Goal: Contribute content: Contribute content

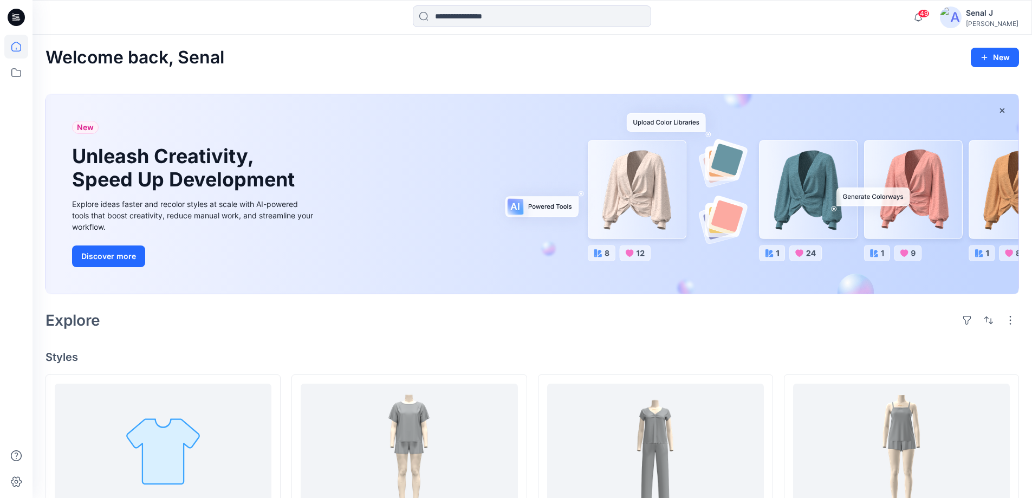
scroll to position [1623, 0]
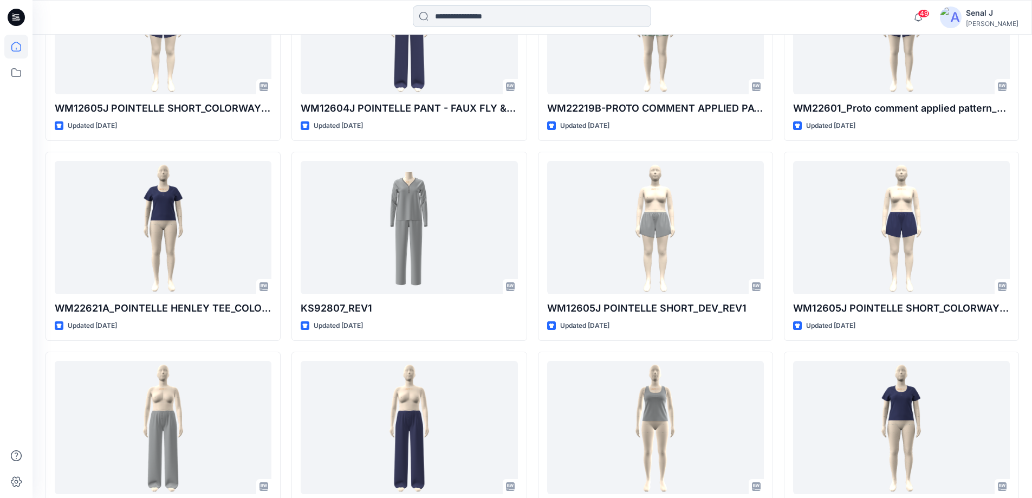
click at [461, 16] on input at bounding box center [532, 16] width 238 height 22
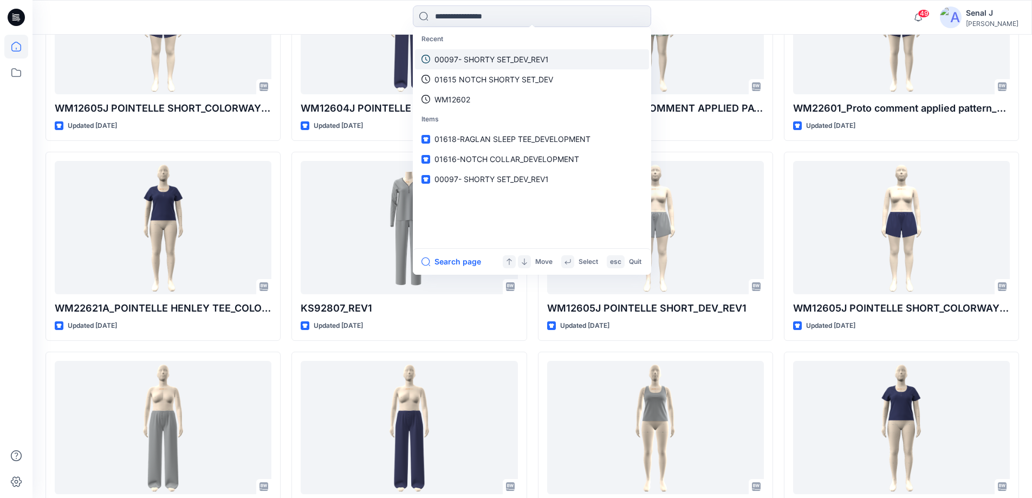
click at [488, 56] on p "00097- SHORTY SET_DEV_REV1" at bounding box center [492, 59] width 114 height 11
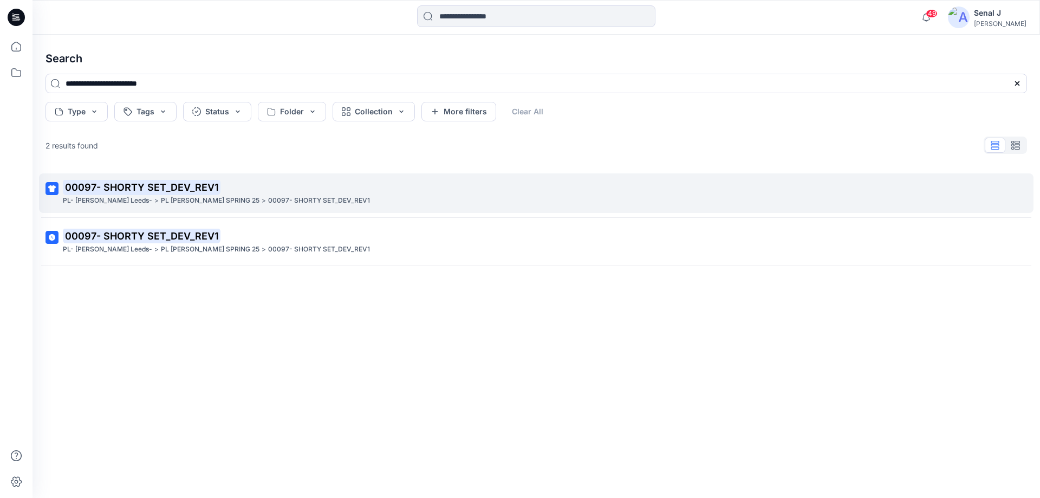
click at [137, 192] on mark "00097- SHORTY SET_DEV_REV1" at bounding box center [142, 186] width 158 height 15
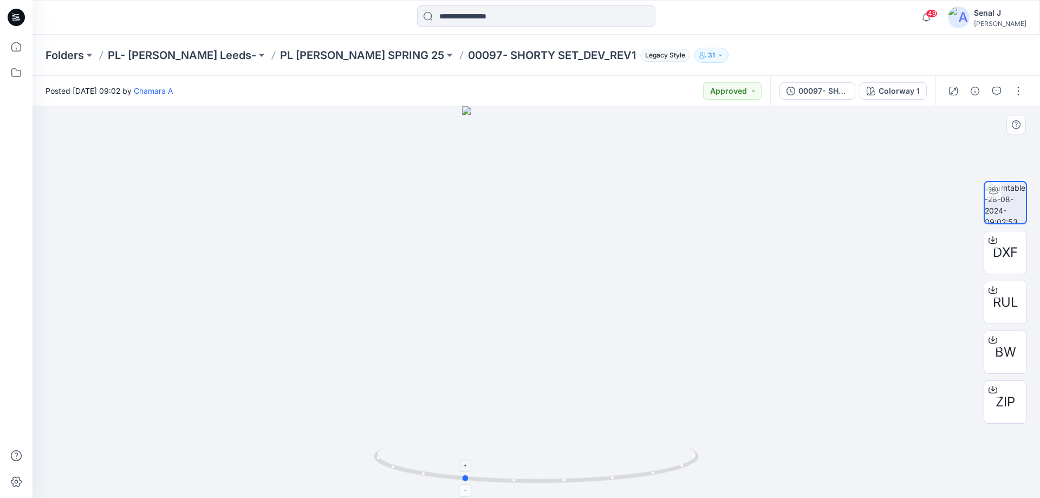
drag, startPoint x: 618, startPoint y: 482, endPoint x: 547, endPoint y: 474, distance: 71.4
click at [547, 474] on icon at bounding box center [538, 465] width 328 height 41
drag, startPoint x: 623, startPoint y: 480, endPoint x: 561, endPoint y: 478, distance: 61.8
click at [561, 478] on icon at bounding box center [538, 465] width 328 height 41
click at [23, 50] on icon at bounding box center [16, 47] width 24 height 24
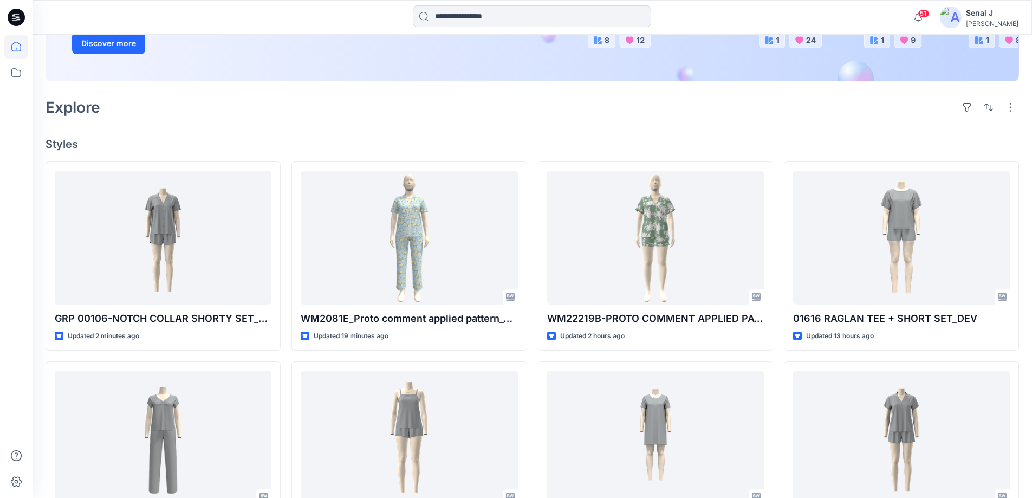
scroll to position [217, 0]
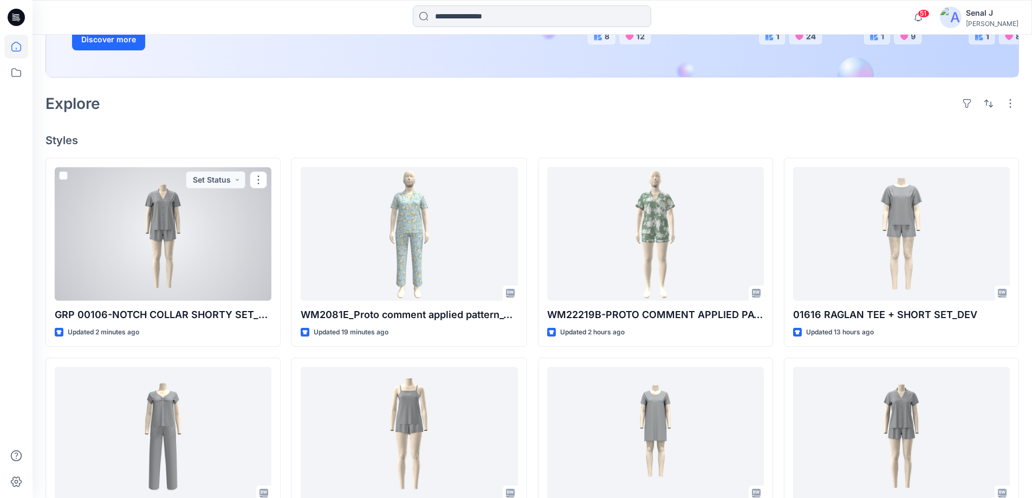
click at [153, 252] on div at bounding box center [163, 234] width 217 height 134
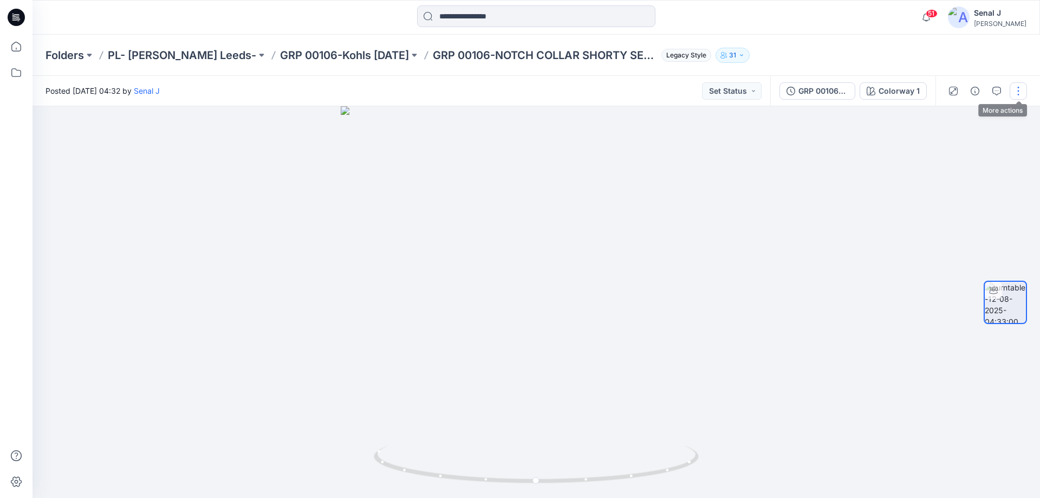
click at [1023, 92] on button "button" at bounding box center [1018, 90] width 17 height 17
click at [955, 115] on p "Edit" at bounding box center [950, 116] width 14 height 11
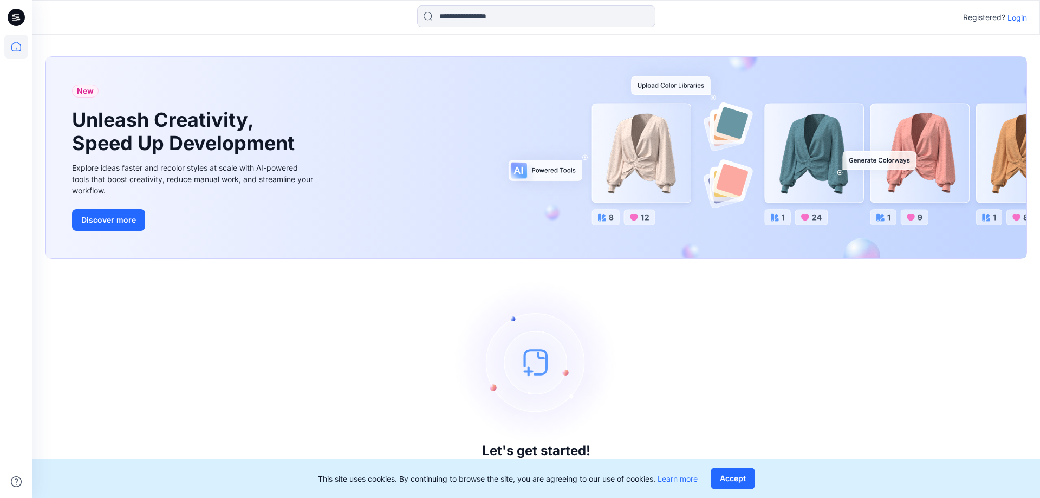
click at [1015, 20] on p "Login" at bounding box center [1018, 17] width 20 height 11
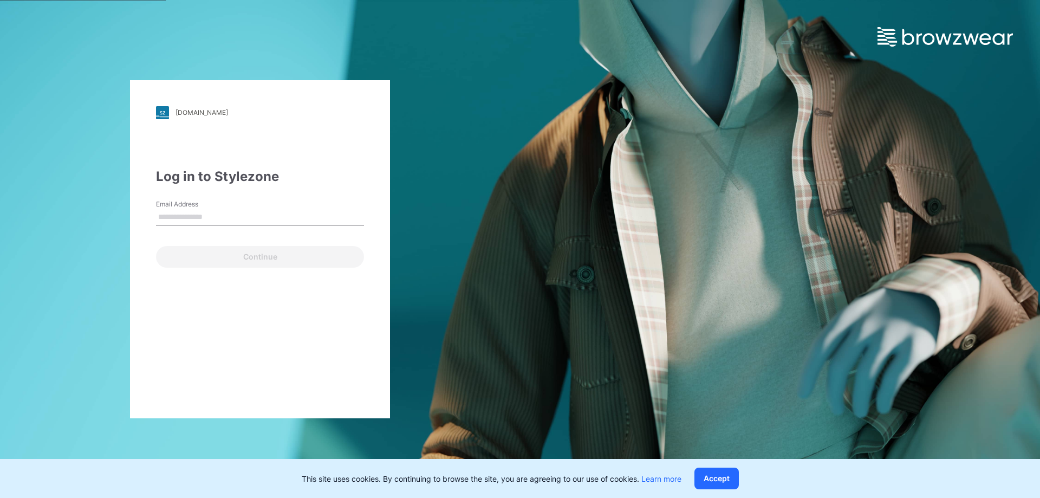
click at [293, 211] on input "Email Address" at bounding box center [260, 217] width 208 height 16
type input "**********"
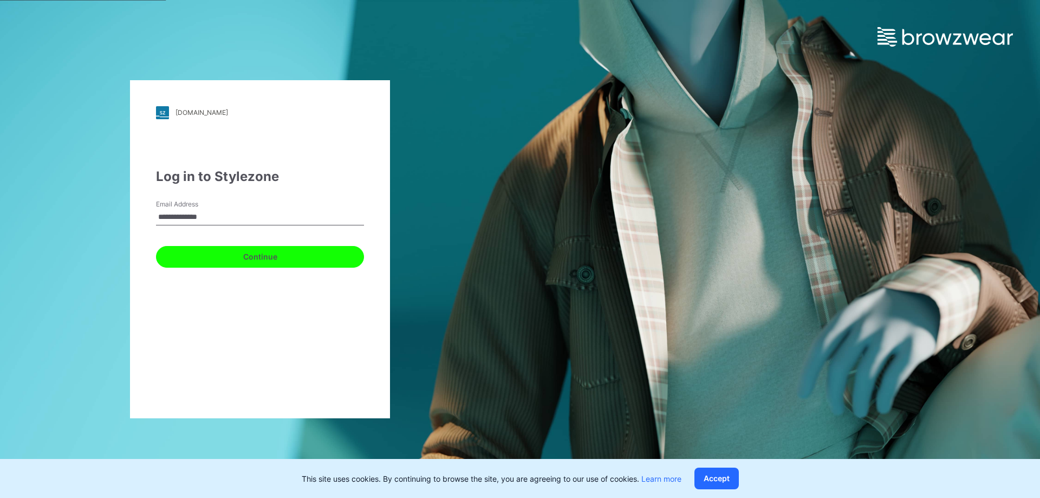
click at [259, 257] on button "Continue" at bounding box center [260, 257] width 208 height 22
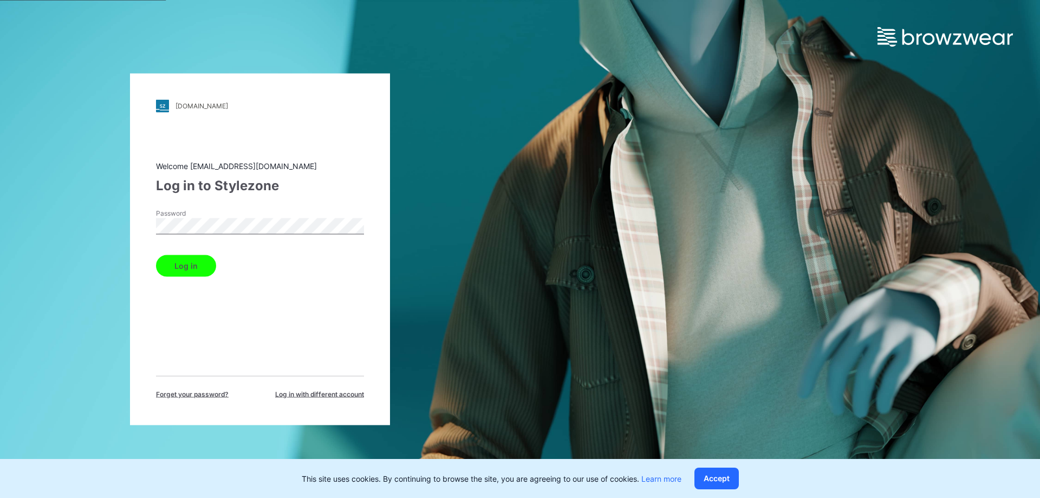
click at [195, 262] on button "Log in" at bounding box center [186, 266] width 60 height 22
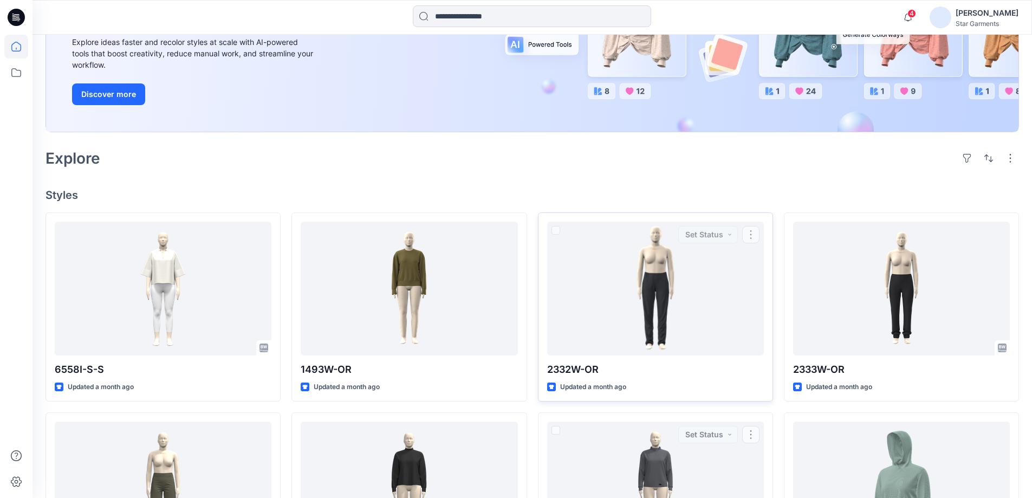
scroll to position [23, 0]
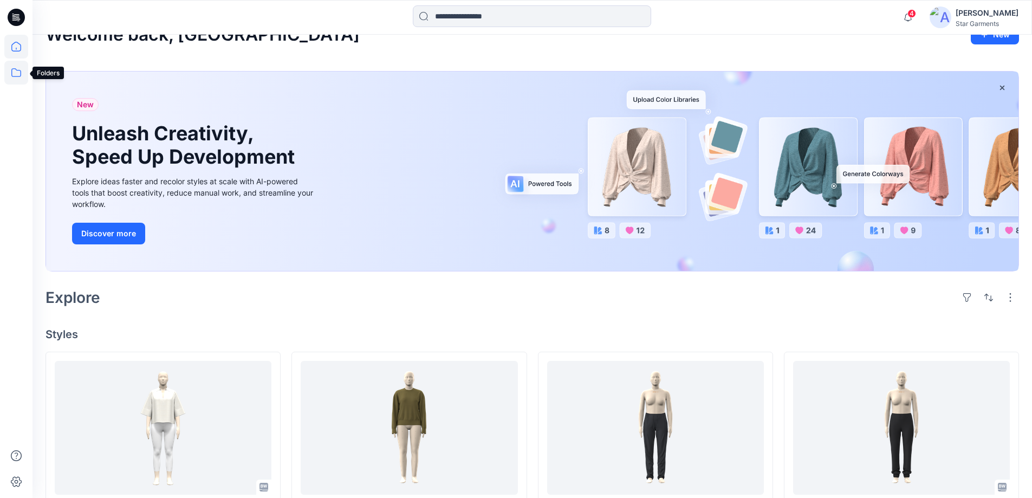
click at [11, 70] on icon at bounding box center [16, 73] width 24 height 24
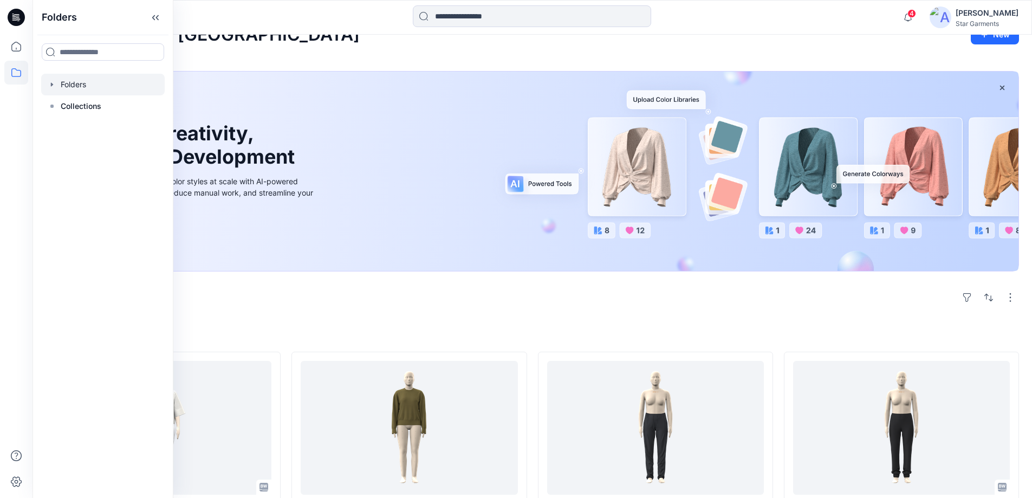
click at [62, 85] on div at bounding box center [103, 85] width 124 height 22
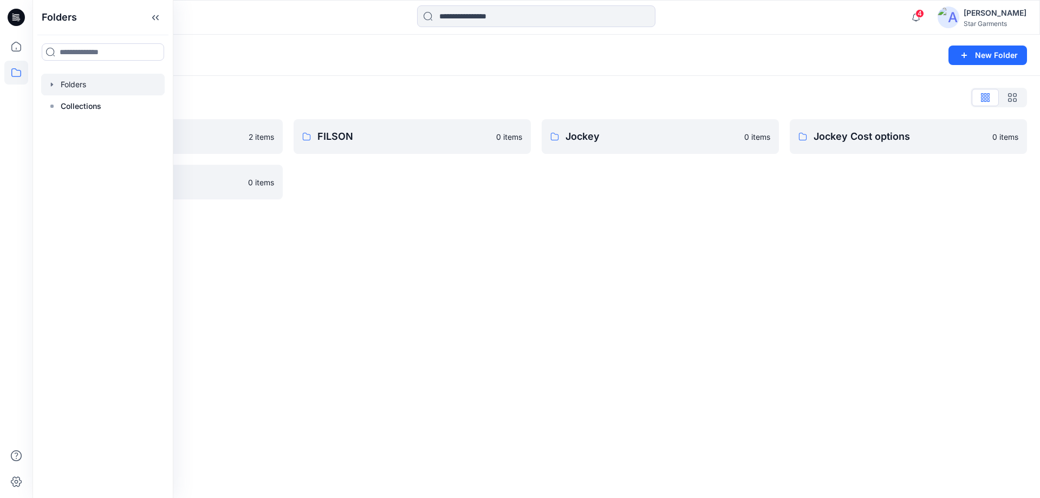
click at [523, 251] on div "Folders New Folder Folders List 3D TEAM 2 items Spartina 449 0 items FILSON 0 i…" at bounding box center [537, 266] width 1008 height 463
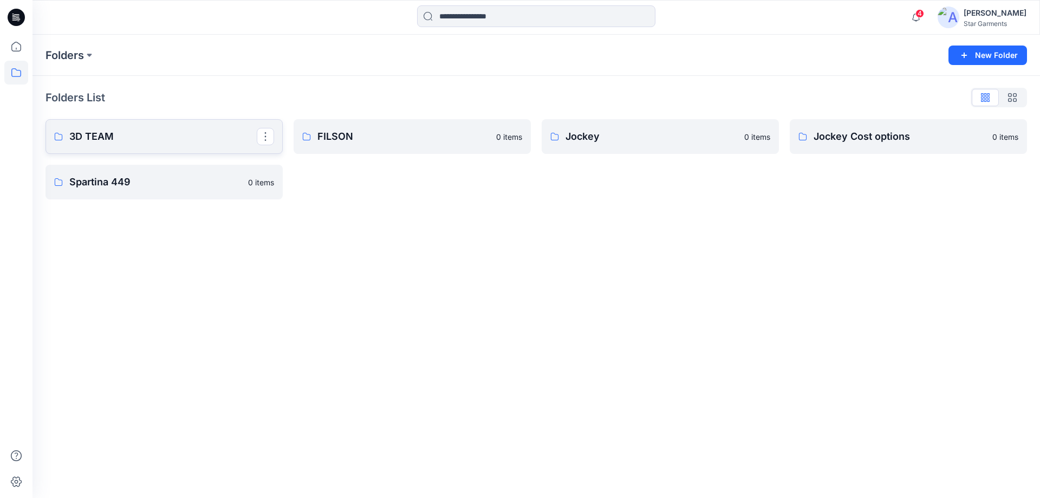
click at [181, 139] on p "3D TEAM" at bounding box center [162, 136] width 187 height 15
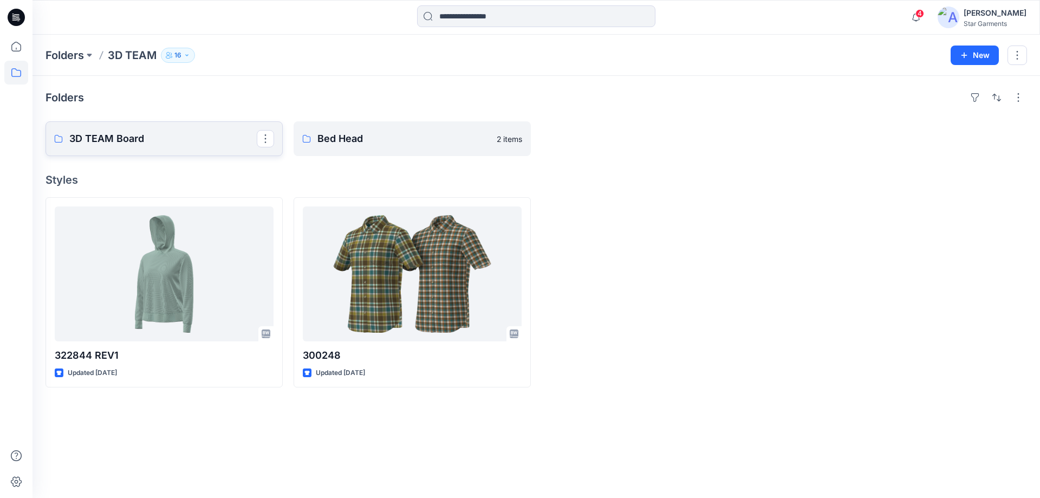
click at [176, 149] on link "3D TEAM Board" at bounding box center [164, 138] width 237 height 35
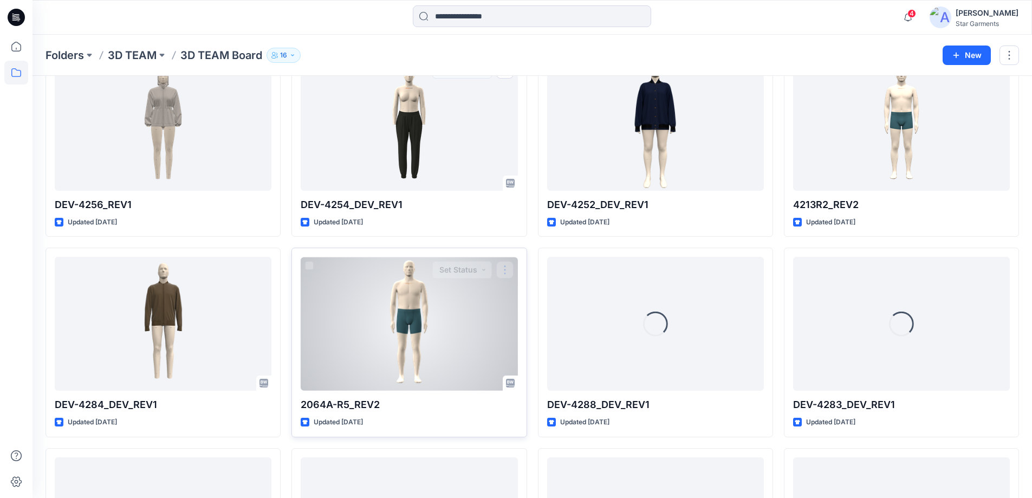
scroll to position [3481, 0]
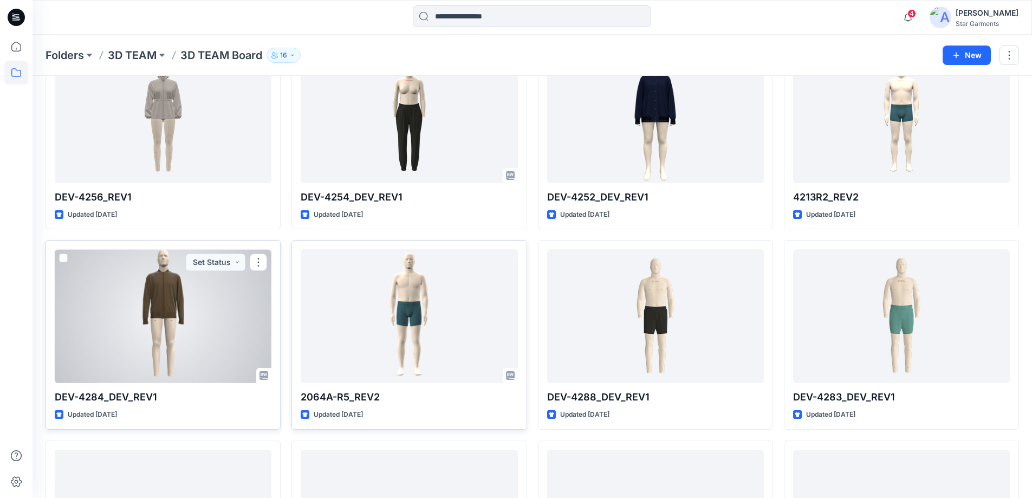
click at [170, 320] on div at bounding box center [163, 316] width 217 height 134
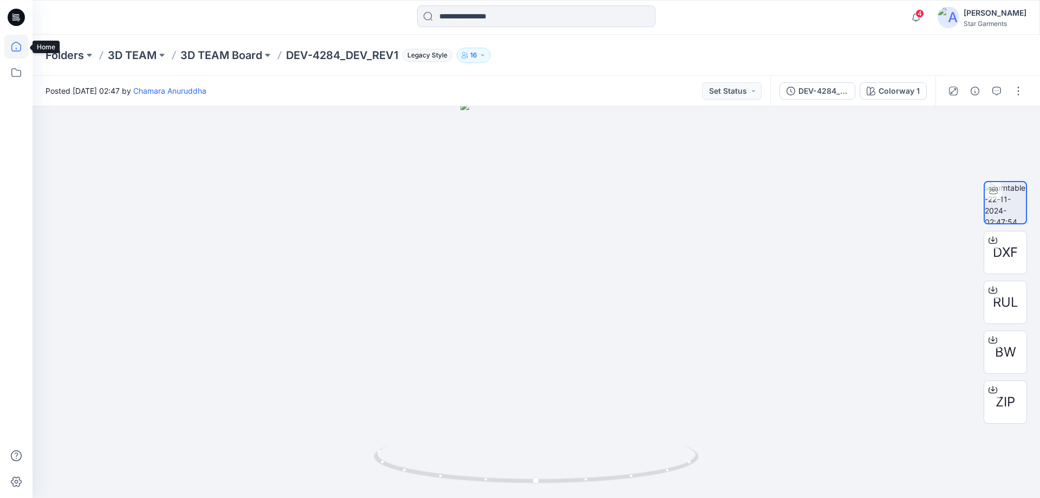
click at [22, 51] on icon at bounding box center [16, 47] width 24 height 24
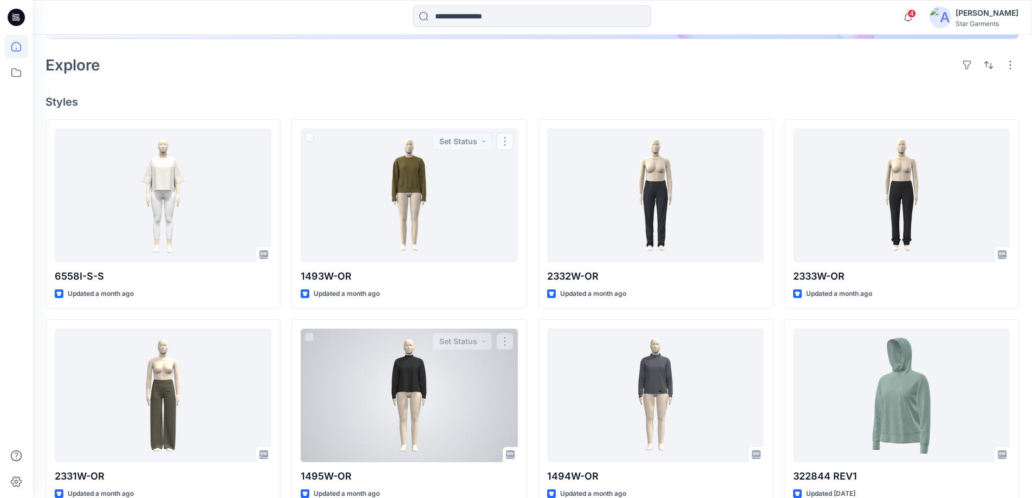
scroll to position [289, 0]
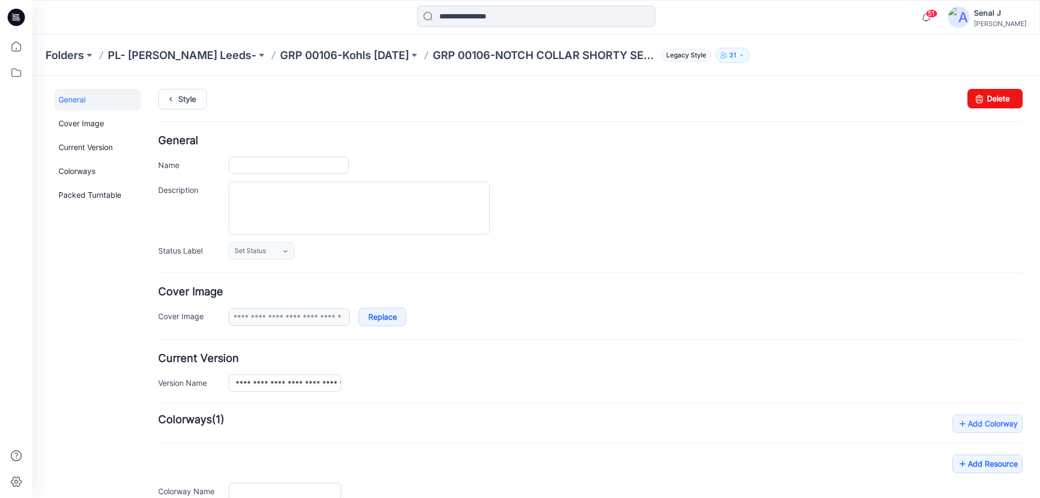
type input "**********"
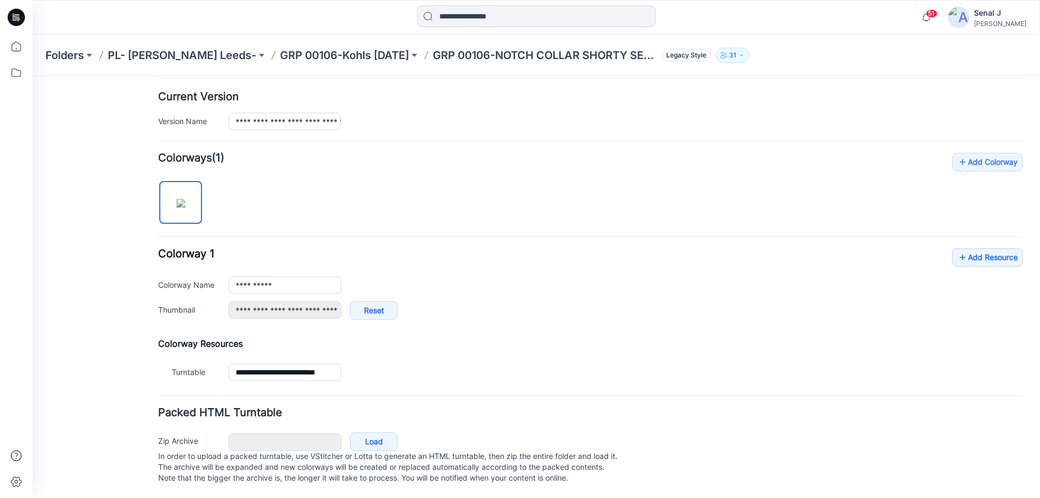
scroll to position [273, 0]
click at [976, 248] on link "Add Resource" at bounding box center [987, 257] width 70 height 18
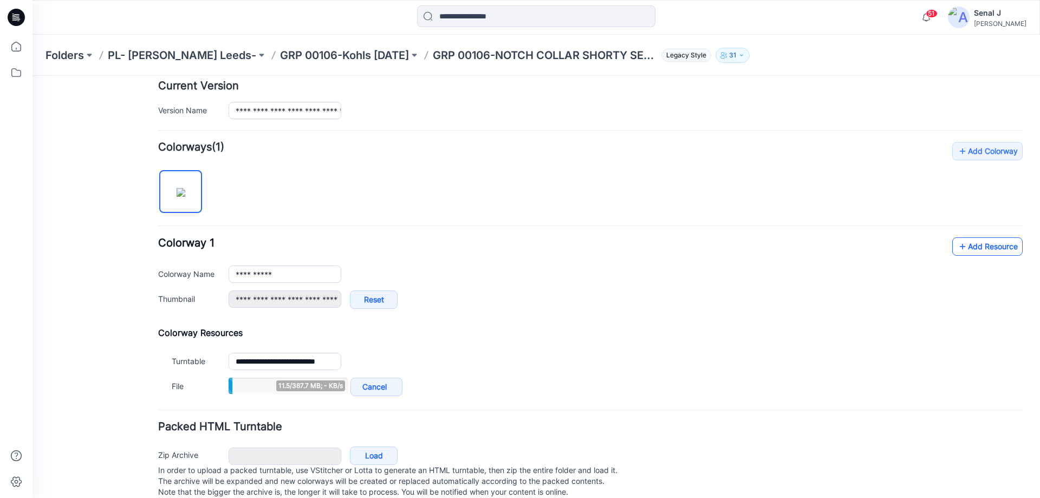
click at [1002, 244] on link "Add Resource" at bounding box center [987, 246] width 70 height 18
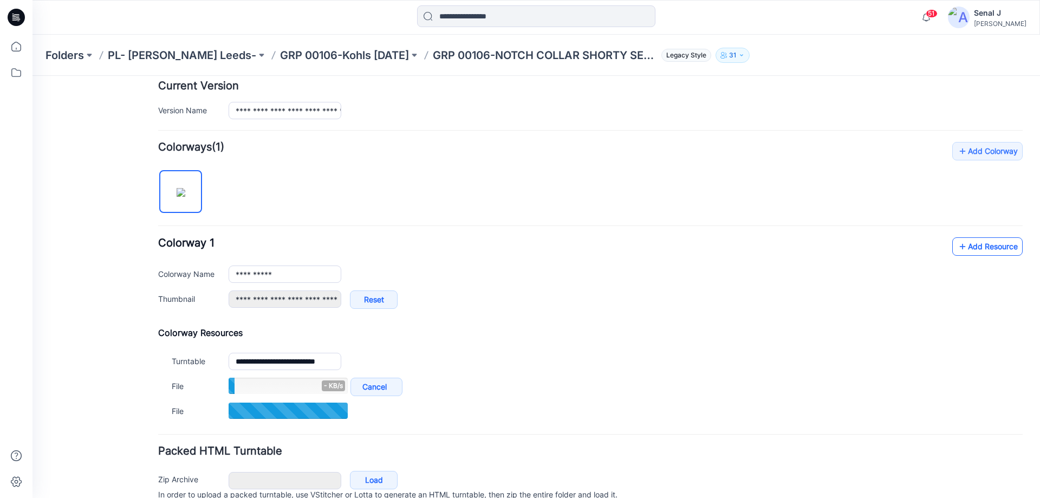
click at [982, 247] on link "Add Resource" at bounding box center [987, 246] width 70 height 18
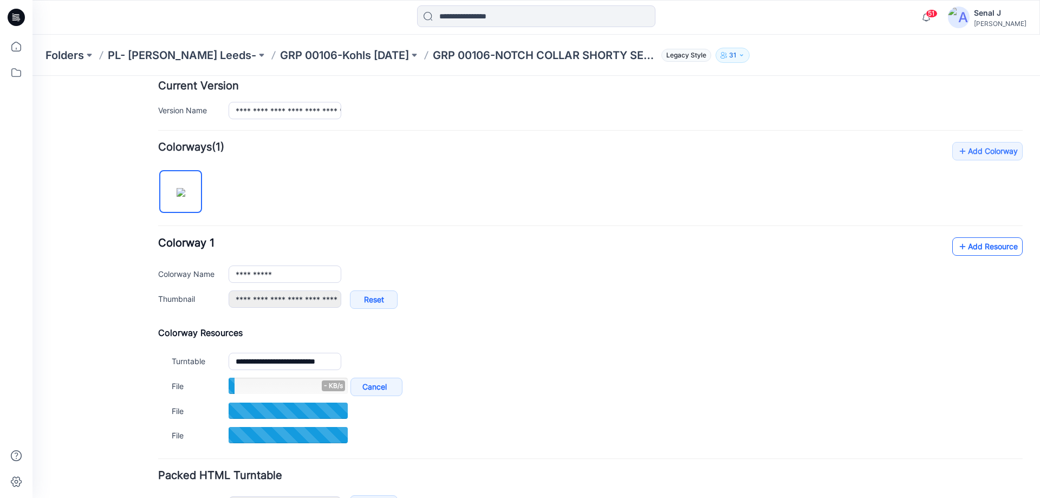
click at [977, 247] on link "Add Resource" at bounding box center [987, 246] width 70 height 18
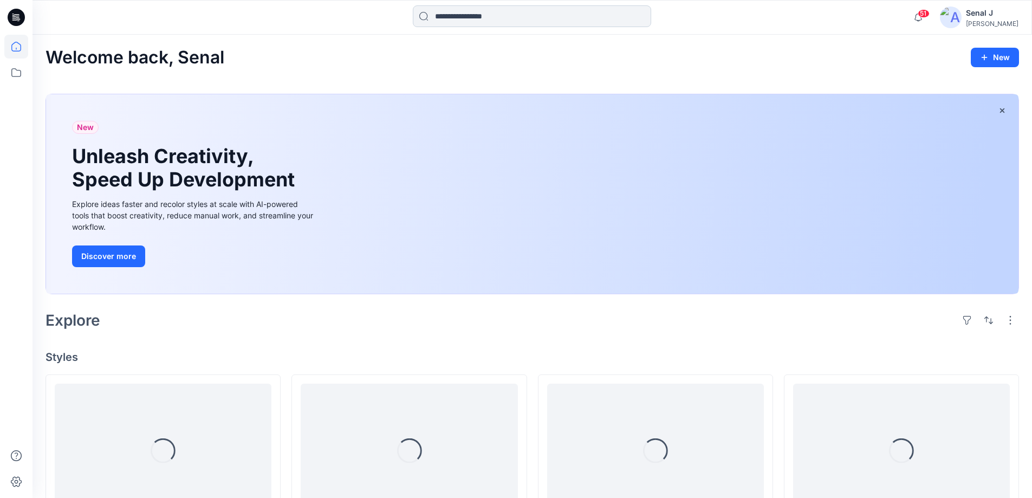
click at [458, 13] on input at bounding box center [532, 16] width 238 height 22
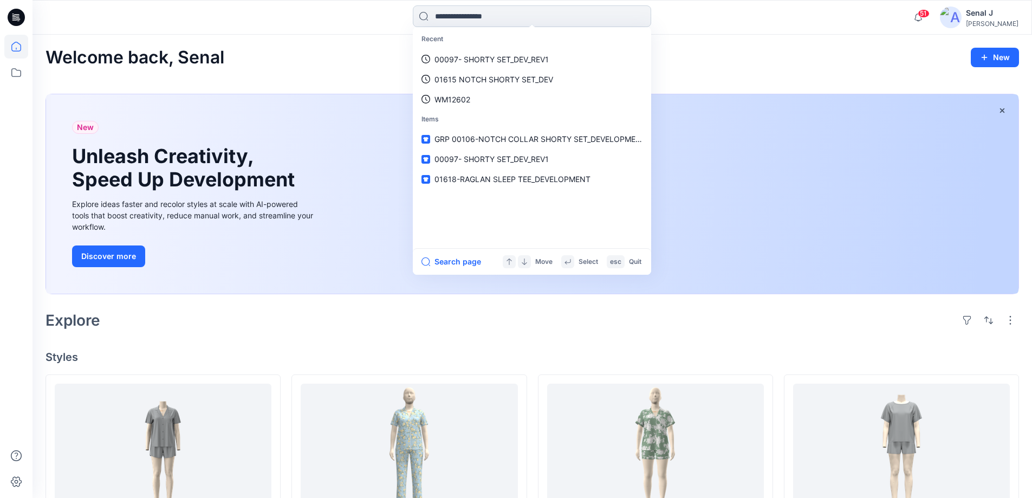
paste input "**********"
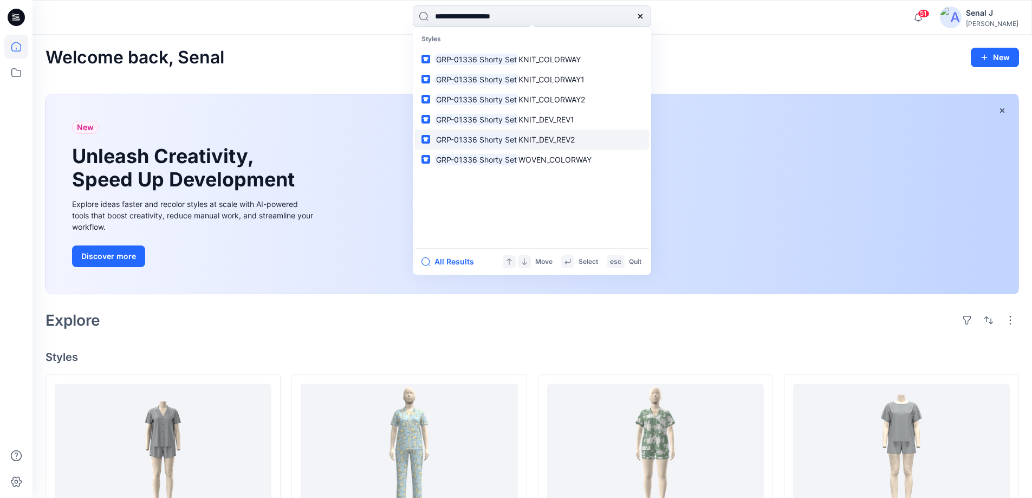
type input "**********"
click at [580, 137] on link "GRP-01336 Shorty Set KNIT_DEV_REV2" at bounding box center [532, 139] width 234 height 20
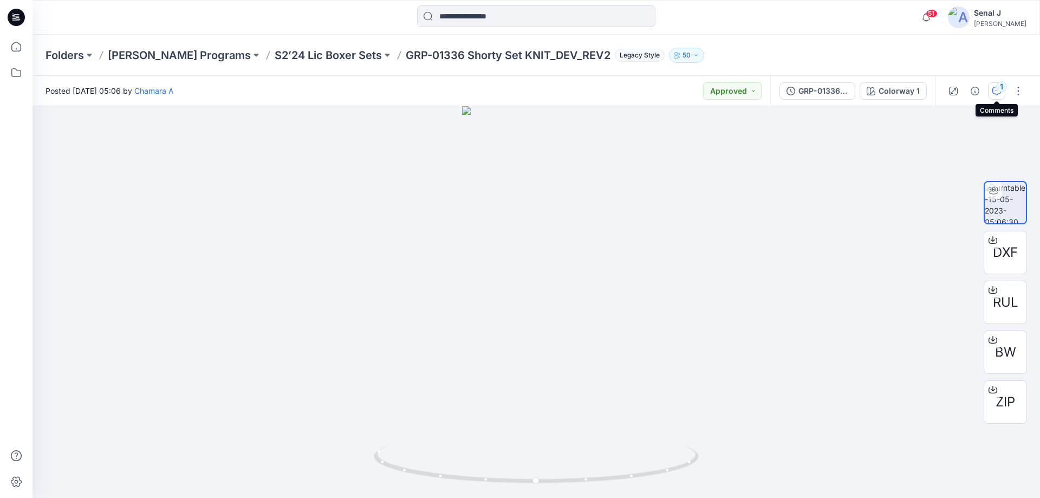
click at [994, 91] on icon "button" at bounding box center [997, 91] width 9 height 9
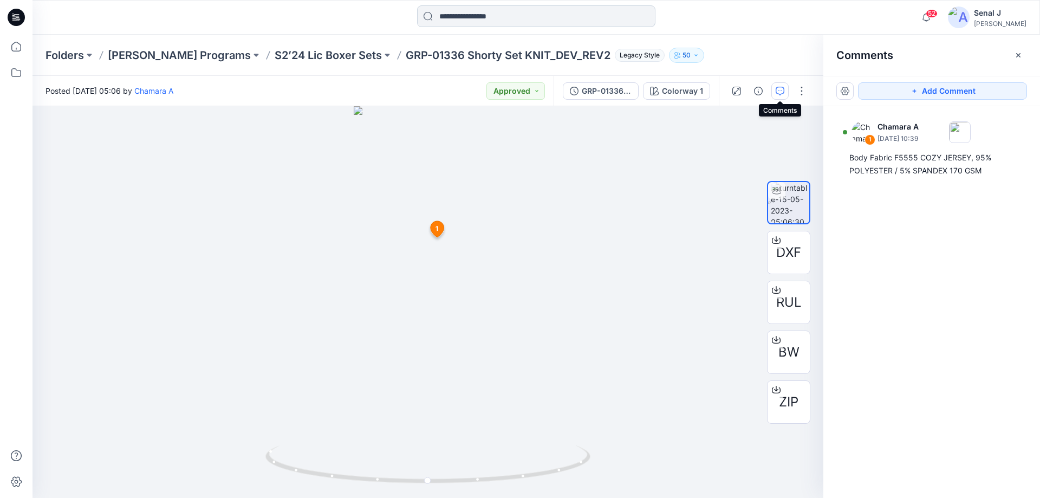
click at [496, 17] on input at bounding box center [536, 16] width 238 height 22
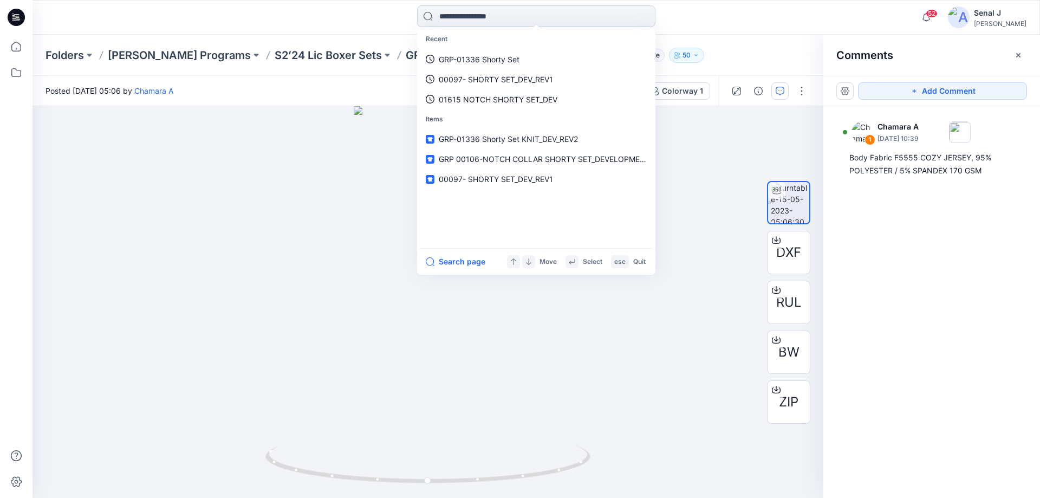
paste input "**********"
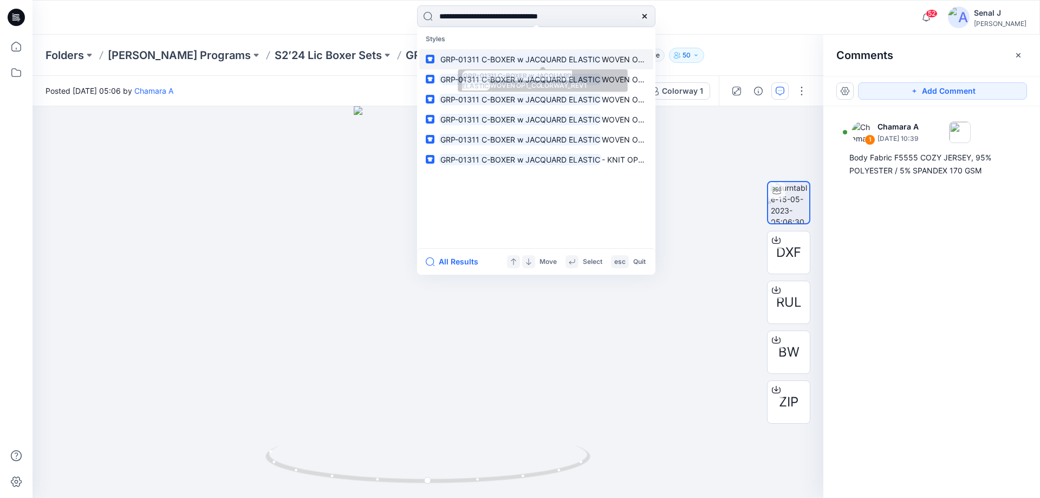
type input "**********"
click at [496, 62] on mark "GRP-01311 C-BOXER w JACQUARD ELASTIC" at bounding box center [520, 59] width 163 height 12
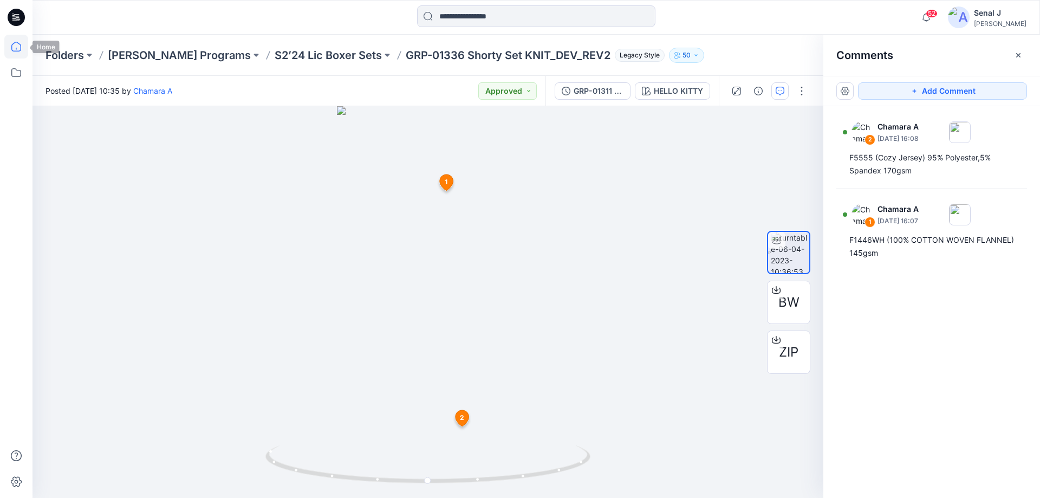
click at [16, 45] on icon at bounding box center [16, 47] width 24 height 24
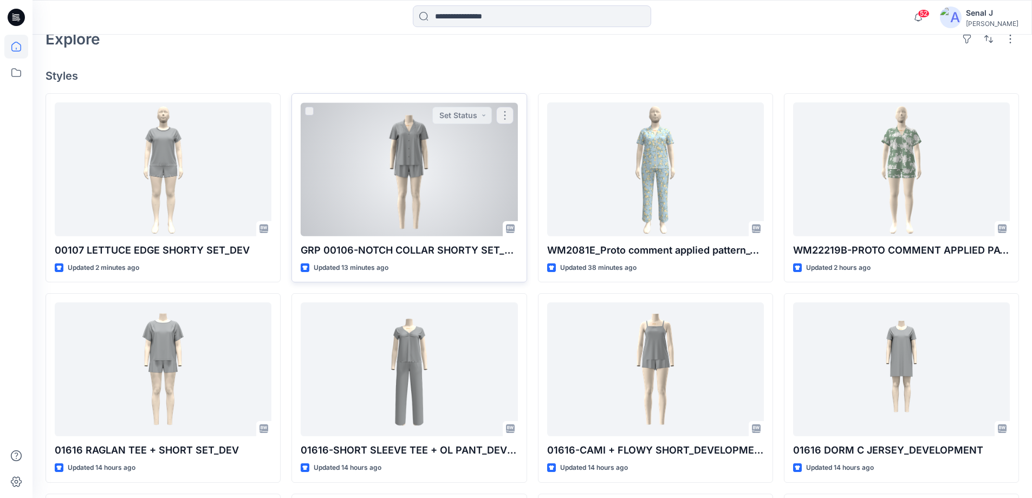
scroll to position [289, 0]
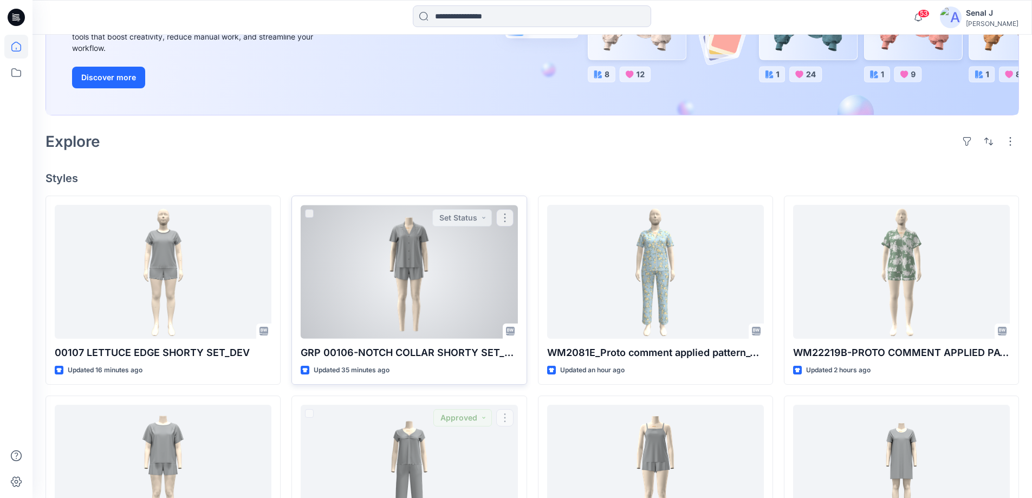
scroll to position [157, 0]
